Goal: Check status

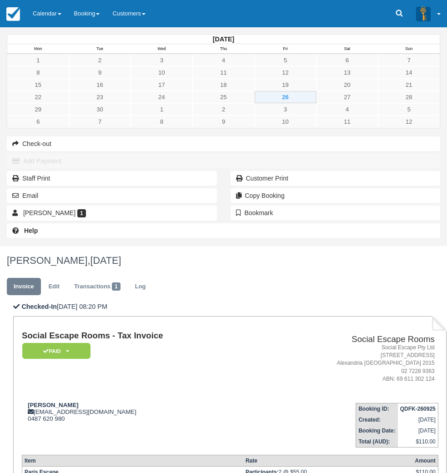
click at [10, 246] on div "September 2025 Mon Tue Wed Thu Fri Sat Sun 1 2 3 4 5 6 7 8 9 10 11 12 13 14 15 …" at bounding box center [223, 136] width 447 height 219
click at [51, 16] on link "Calendar" at bounding box center [46, 13] width 41 height 27
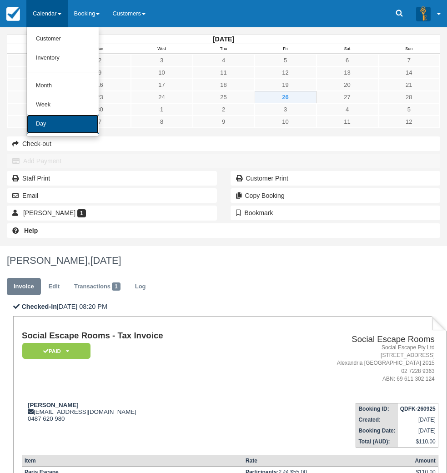
click at [53, 125] on link "Day" at bounding box center [63, 124] width 72 height 19
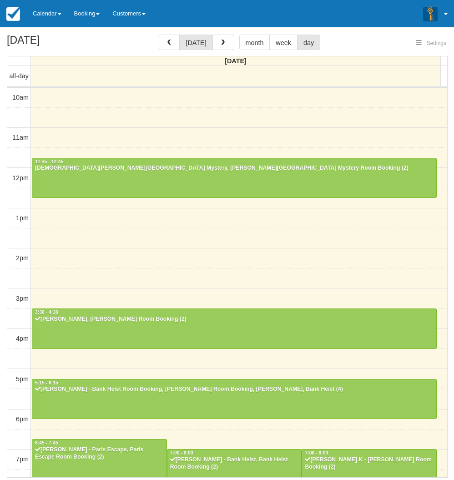
select select
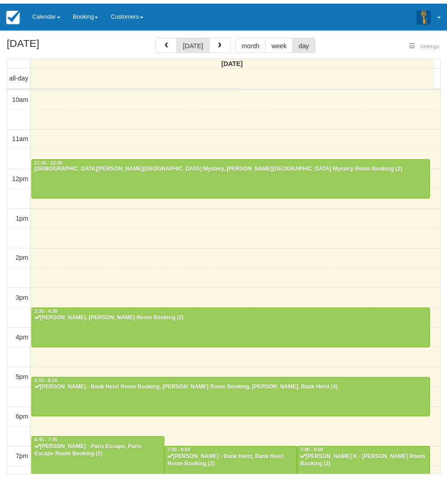
scroll to position [113, 0]
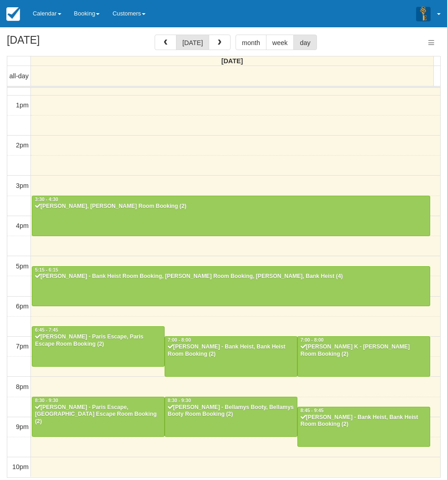
select select
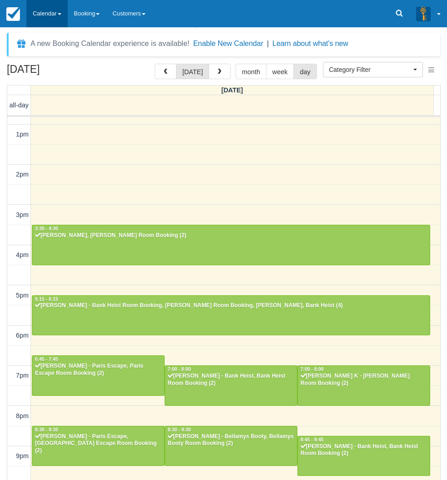
click at [52, 17] on link "Calendar" at bounding box center [46, 13] width 41 height 27
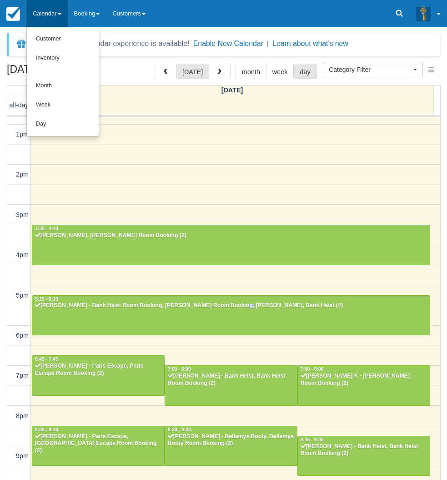
click at [56, 134] on ul "Customer Inventory Month Week Day" at bounding box center [62, 81] width 73 height 109
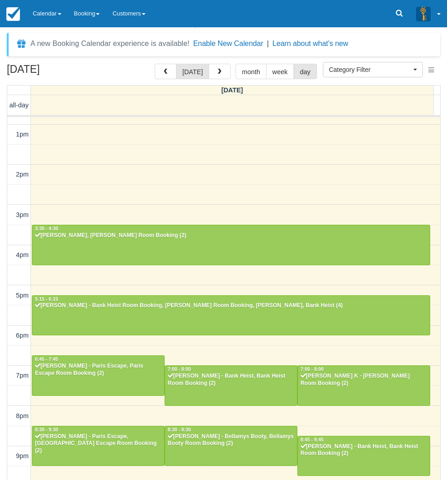
click at [201, 183] on div "10am 11am 12pm 1pm 2pm 3pm 4pm 5pm 6pm 7pm 8pm 9pm 10pm 11:45 - 12:45 [PERSON_N…" at bounding box center [223, 255] width 433 height 502
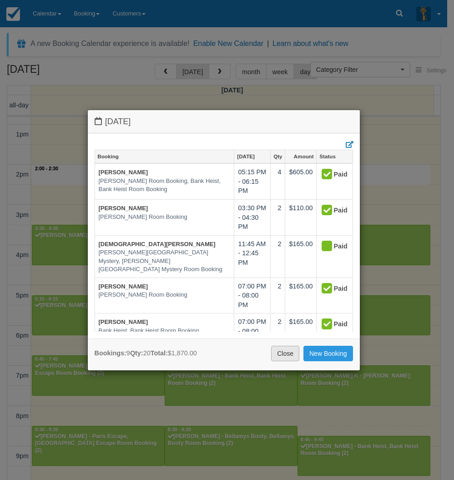
click at [285, 353] on link "Close" at bounding box center [285, 353] width 28 height 15
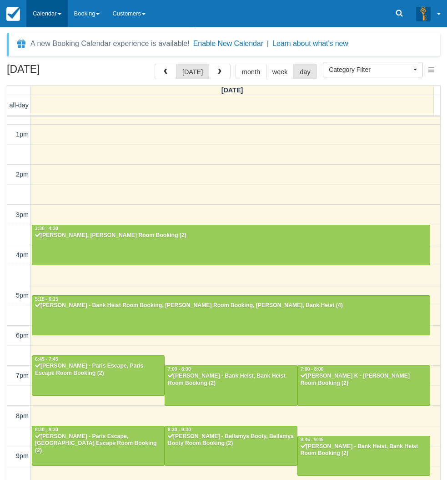
click at [60, 11] on link "Calendar" at bounding box center [46, 13] width 41 height 27
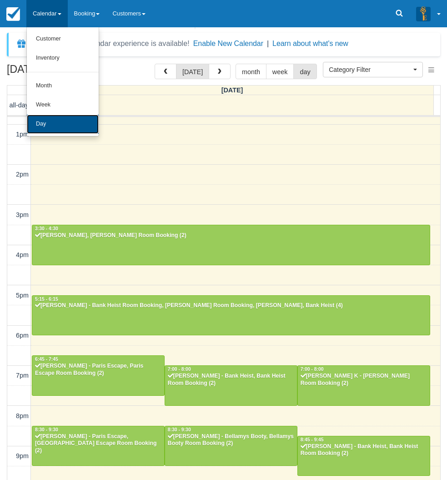
click at [45, 115] on link "Day" at bounding box center [63, 124] width 72 height 19
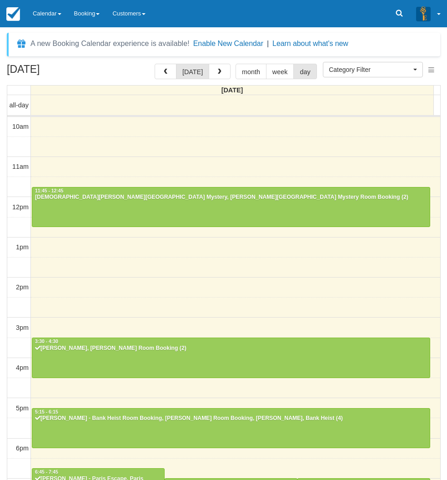
select select
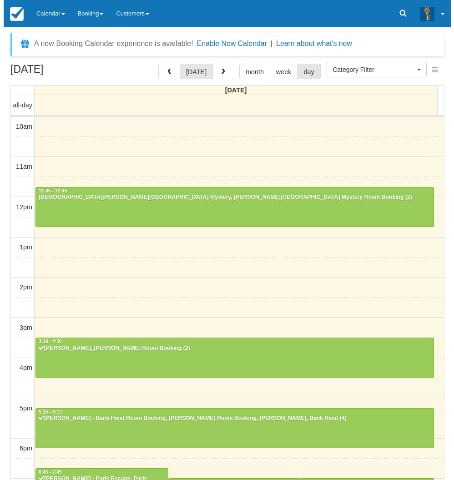
scroll to position [113, 0]
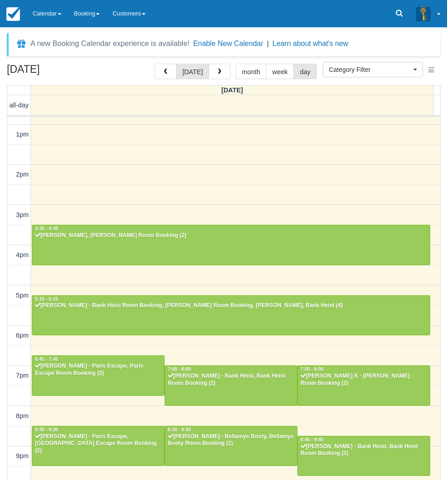
click at [199, 184] on div "10am 11am 12pm 1pm 2pm 3pm 4pm 5pm 6pm 7pm 8pm 9pm 10pm 11:45 - 12:45 [PERSON_N…" at bounding box center [223, 255] width 433 height 502
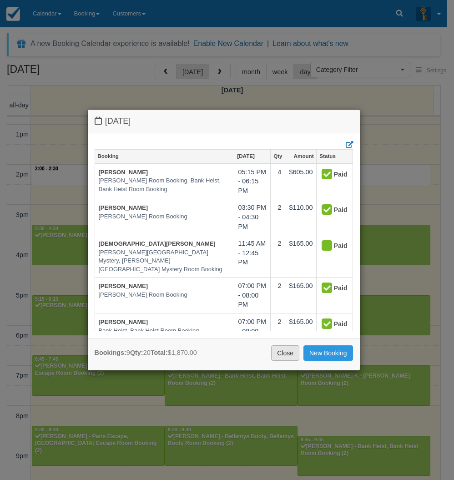
click at [279, 355] on link "Close" at bounding box center [285, 352] width 28 height 15
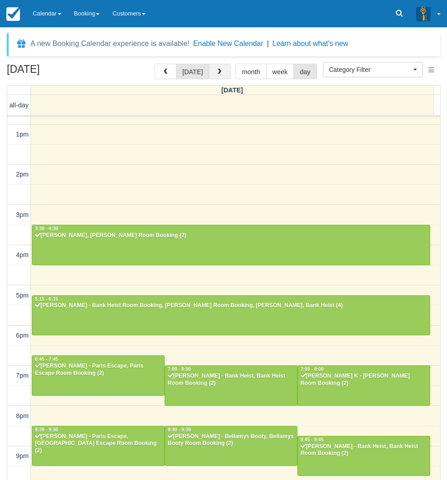
click at [217, 70] on span "button" at bounding box center [220, 72] width 6 height 6
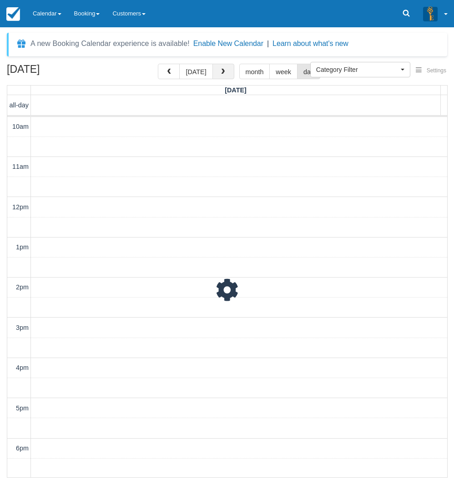
scroll to position [142, 0]
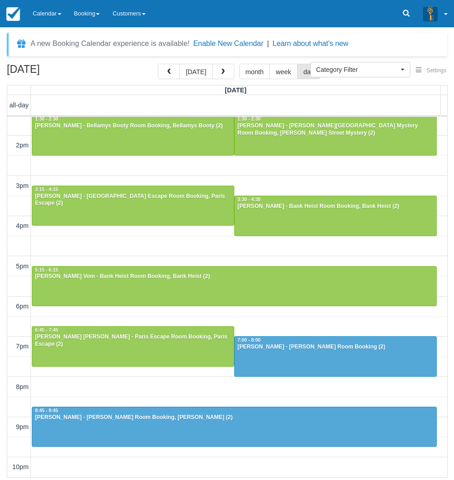
click at [175, 171] on div "10am 11am 12pm 1pm 2pm 3pm 4pm 5pm 6pm 7pm 8pm 9pm 10pm 12:00 - 1:00 [PERSON_NA…" at bounding box center [227, 226] width 440 height 502
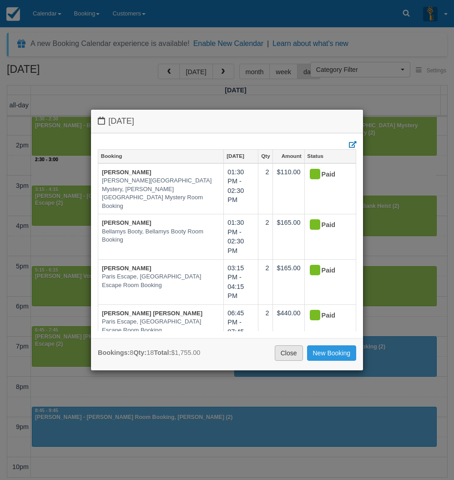
click at [287, 355] on link "Close" at bounding box center [289, 352] width 28 height 15
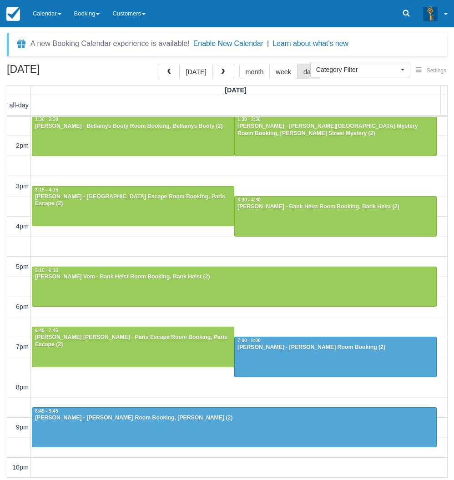
scroll to position [0, 0]
